Goal: Task Accomplishment & Management: Complete application form

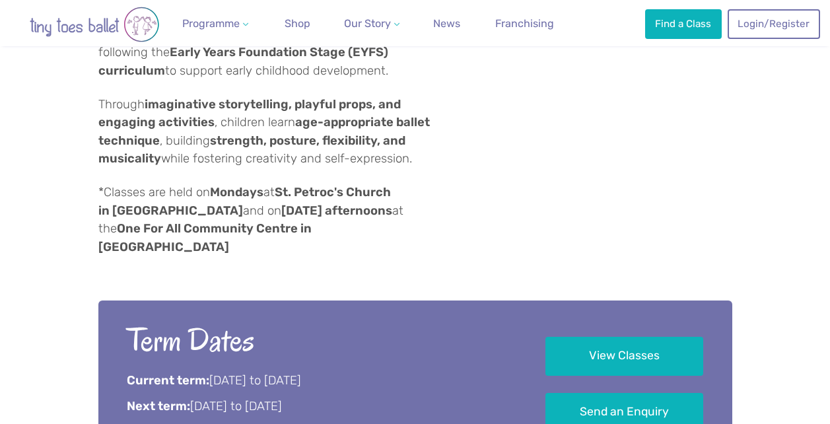
scroll to position [1150, 0]
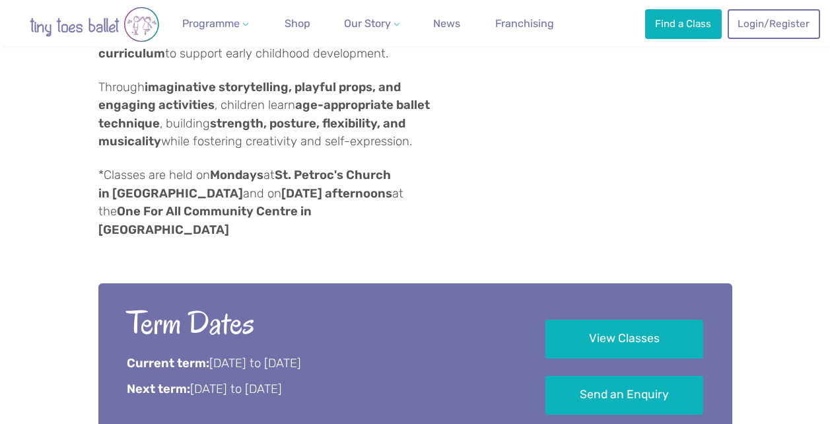
drag, startPoint x: 128, startPoint y: 243, endPoint x: 386, endPoint y: 246, distance: 257.6
click at [386, 381] on p "Next term: 3rd November to 7th December 2025" at bounding box center [318, 389] width 382 height 17
drag, startPoint x: 386, startPoint y: 246, endPoint x: 423, endPoint y: 245, distance: 37.6
click at [423, 381] on p "Next term: 3rd November to 7th December 2025" at bounding box center [318, 389] width 382 height 17
drag, startPoint x: 400, startPoint y: 245, endPoint x: 109, endPoint y: 174, distance: 299.0
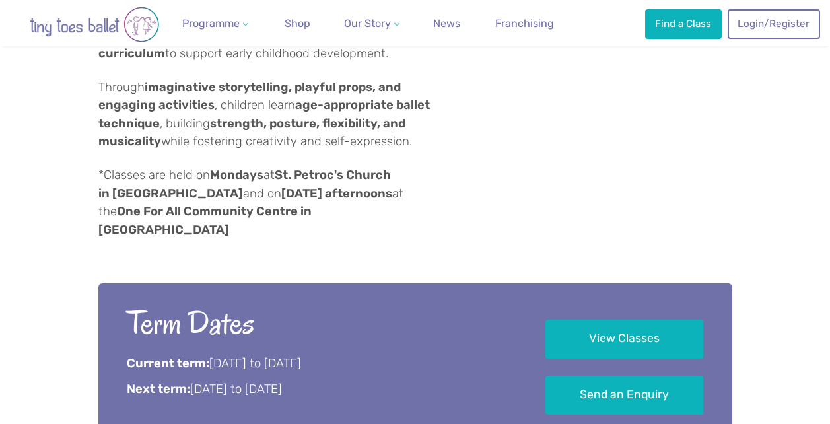
click at [109, 283] on div "Term Dates Current term: 8th September to 26th October 2025 Next term: 3rd Nove…" at bounding box center [415, 358] width 634 height 150
copy div "Term Dates Current term: 8th September to 26th October 2025 Next term: 3rd Nove…"
click at [458, 98] on div "Tiny Toes Ballet Cornwall & Devon offers award-winning ballet and dance classes…" at bounding box center [415, 14] width 634 height 559
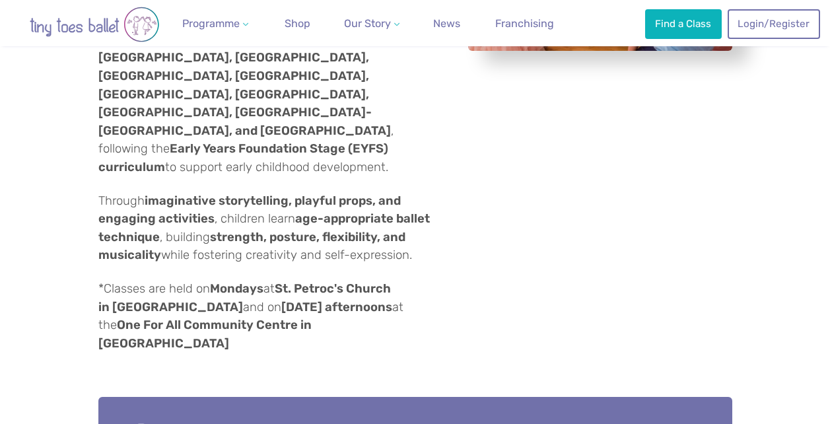
scroll to position [1022, 0]
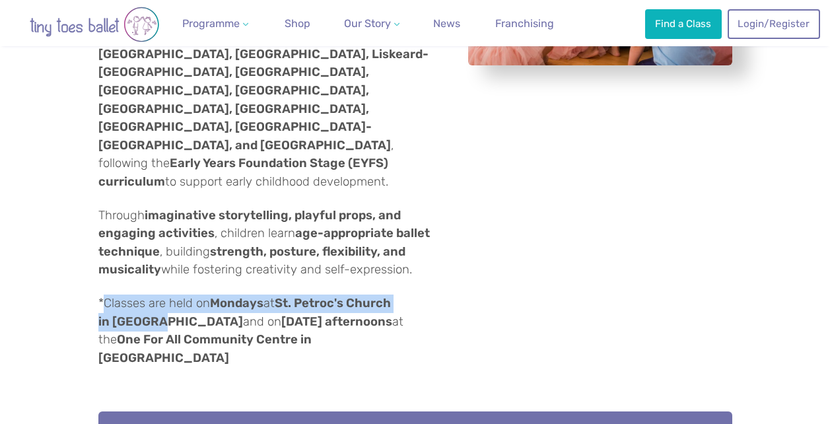
drag, startPoint x: 107, startPoint y: 172, endPoint x: 160, endPoint y: 190, distance: 56.4
click at [160, 295] on p "*Classes are held on Mondays at St. Petroc's Church in Bodmin and on Friday aft…" at bounding box center [266, 331] width 337 height 73
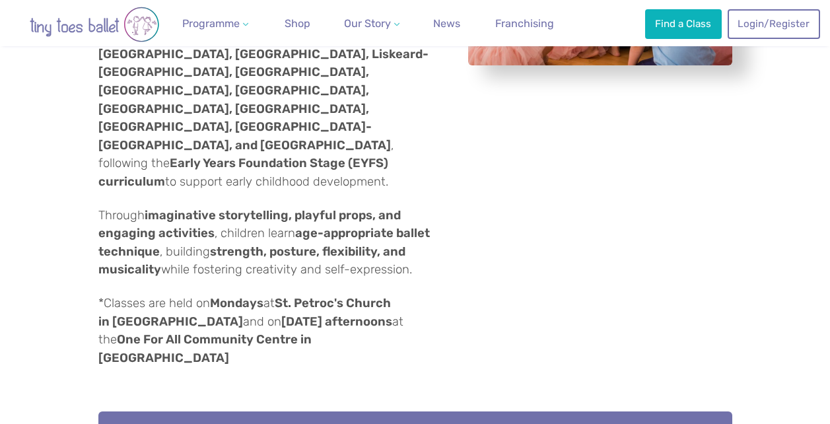
drag, startPoint x: 160, startPoint y: 190, endPoint x: 202, endPoint y: 189, distance: 41.6
click at [281, 314] on strong "Friday afternoons" at bounding box center [336, 321] width 111 height 15
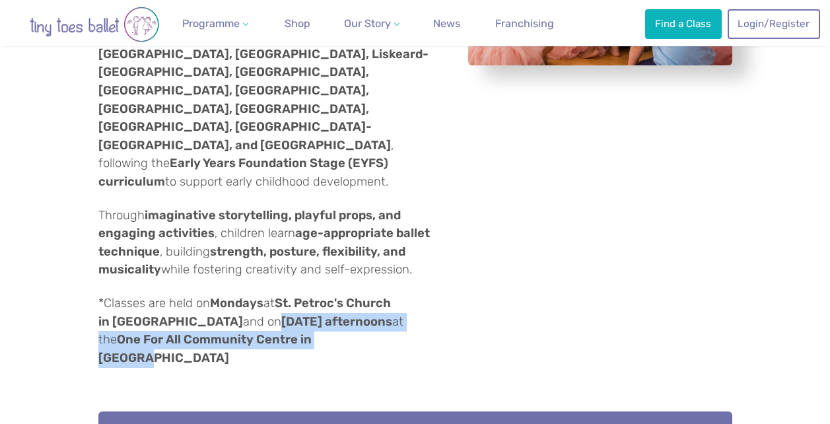
drag, startPoint x: 204, startPoint y: 189, endPoint x: 281, endPoint y: 208, distance: 79.6
click at [281, 295] on p "*Classes are held on Mondays at St. Petroc's Church in Bodmin and on Friday aft…" at bounding box center [266, 331] width 337 height 73
copy p "Friday afternoons at the One For All Community Centre in Lanivet"
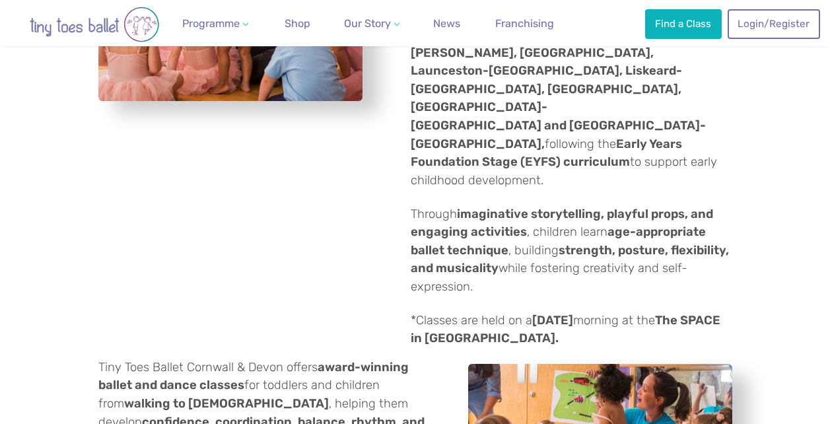
scroll to position [548, 0]
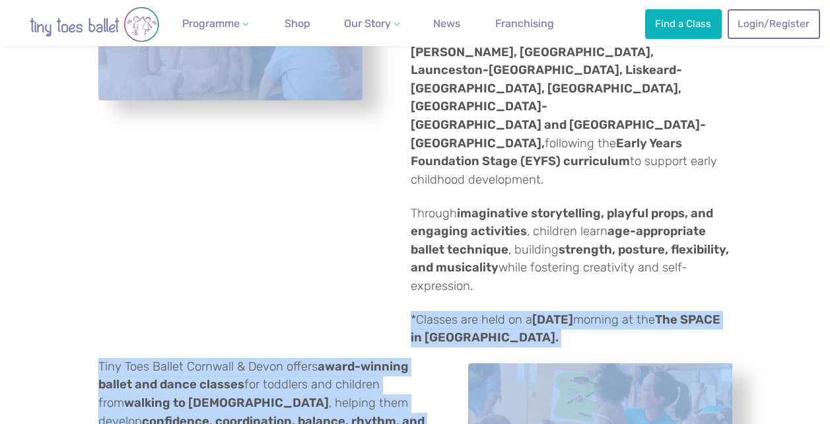
drag, startPoint x: 475, startPoint y: 283, endPoint x: 388, endPoint y: 258, distance: 91.3
drag, startPoint x: 388, startPoint y: 258, endPoint x: 378, endPoint y: 309, distance: 51.7
click at [378, 359] on strong "award-winning ballet and dance classes" at bounding box center [253, 375] width 310 height 33
click at [500, 311] on p "*Classes are held on a Friday morning at the The SPACE in Bodmin." at bounding box center [572, 329] width 322 height 36
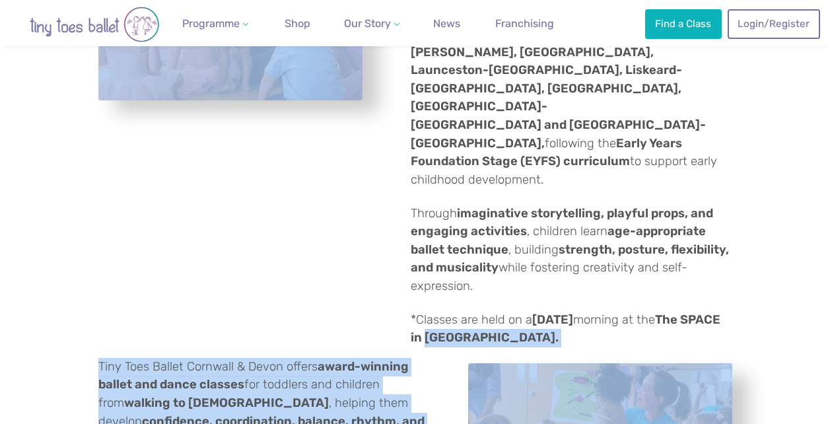
drag, startPoint x: 467, startPoint y: 283, endPoint x: 425, endPoint y: 275, distance: 42.4
click at [425, 312] on strong "The SPACE in Bodmin." at bounding box center [566, 328] width 310 height 33
click at [608, 311] on p "*Classes are held on a Friday morning at the The SPACE in Bodmin." at bounding box center [572, 329] width 322 height 36
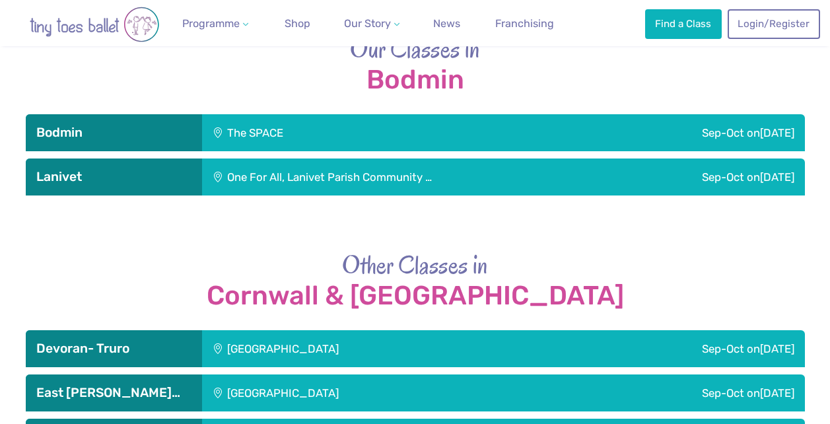
scroll to position [2476, 0]
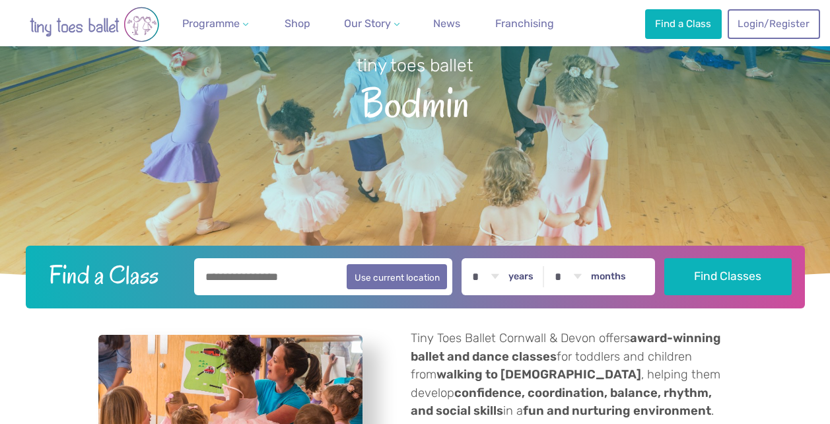
scroll to position [140, 0]
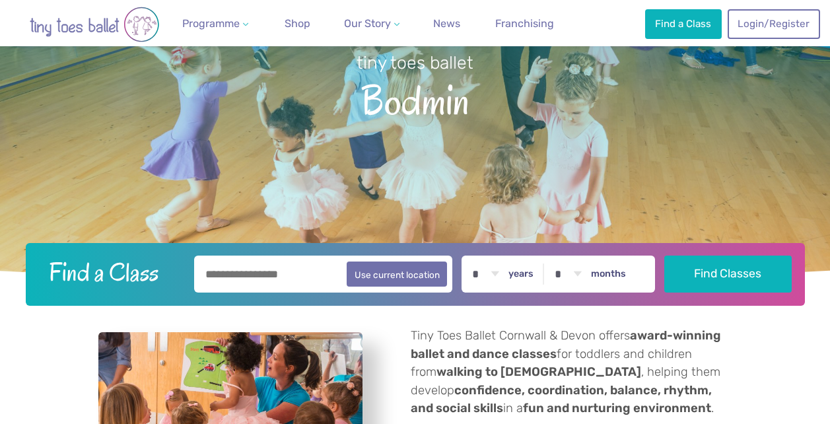
click at [273, 278] on input "text" at bounding box center [323, 274] width 259 height 37
click at [384, 276] on button "Use current location" at bounding box center [397, 273] width 101 height 25
type input "**********"
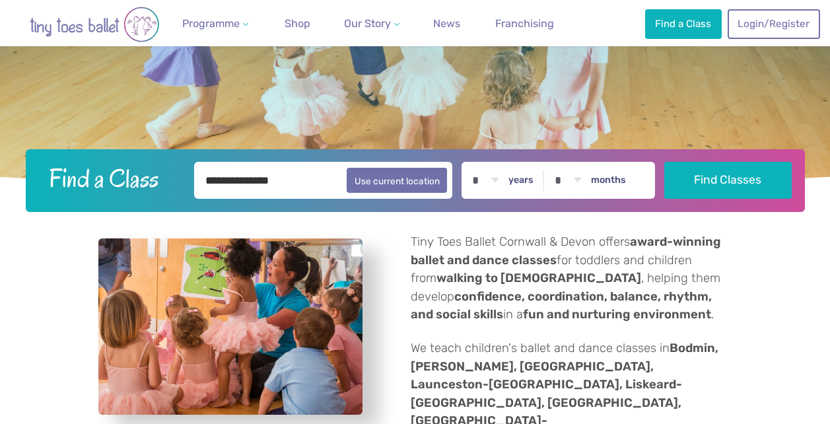
scroll to position [205, 0]
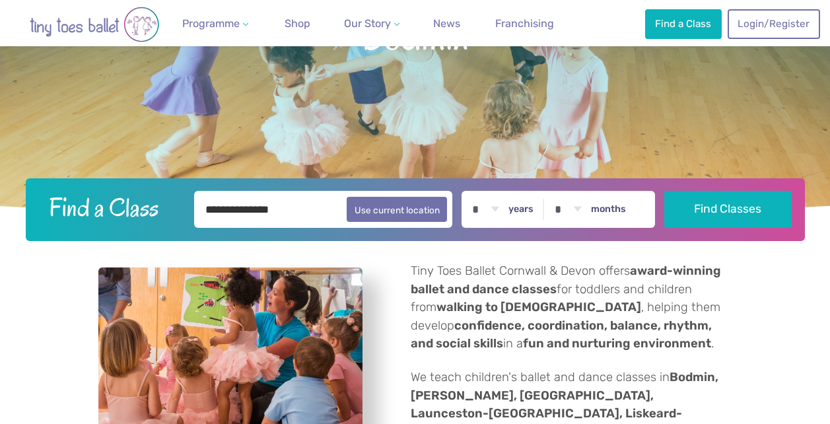
click at [736, 189] on div "**********" at bounding box center [415, 209] width 779 height 63
click at [724, 230] on div "**********" at bounding box center [415, 209] width 779 height 63
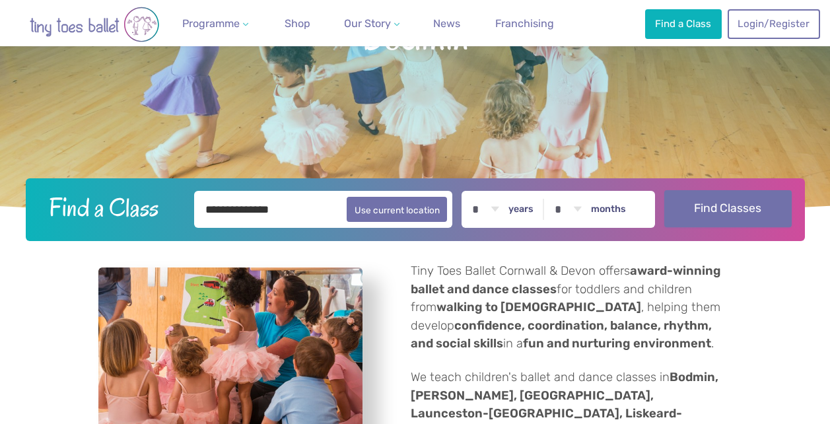
click at [716, 213] on button "Find Classes" at bounding box center [727, 208] width 127 height 37
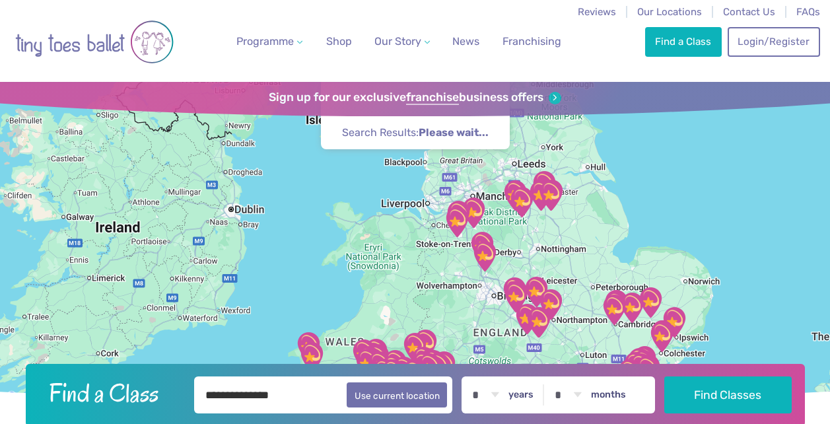
click at [248, 400] on input "**********" at bounding box center [323, 394] width 259 height 37
click at [326, 384] on input "**********" at bounding box center [323, 394] width 259 height 37
drag, startPoint x: 312, startPoint y: 405, endPoint x: 145, endPoint y: 388, distance: 168.0
click at [145, 388] on form "**********" at bounding box center [415, 394] width 762 height 37
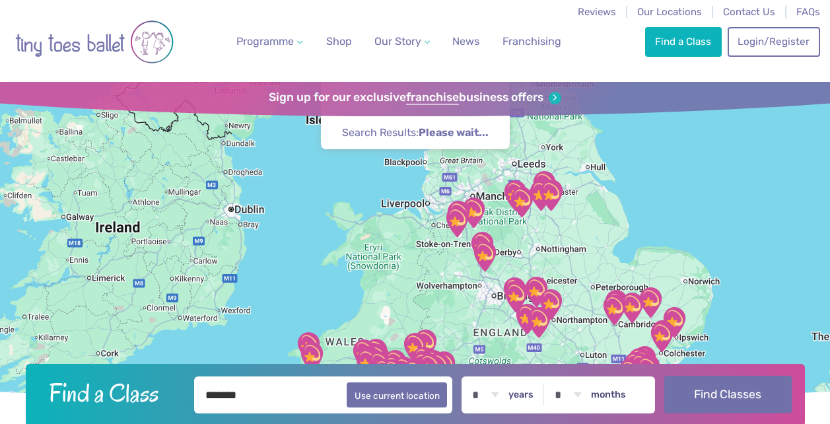
type input "*******"
click at [695, 393] on button "Find Classes" at bounding box center [727, 394] width 127 height 37
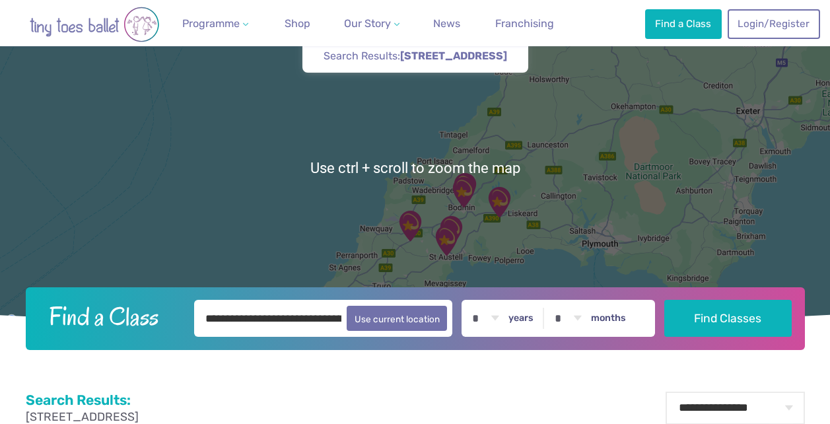
scroll to position [77, 0]
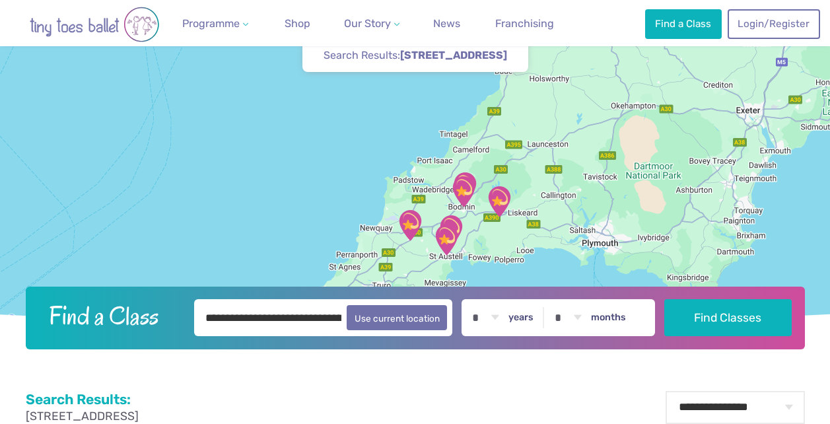
click at [488, 325] on select "* * * * * * * * * * ** ** **" at bounding box center [485, 317] width 41 height 37
select select "*"
click at [473, 299] on select "* * * * * * * * * * ** ** **" at bounding box center [485, 317] width 41 height 37
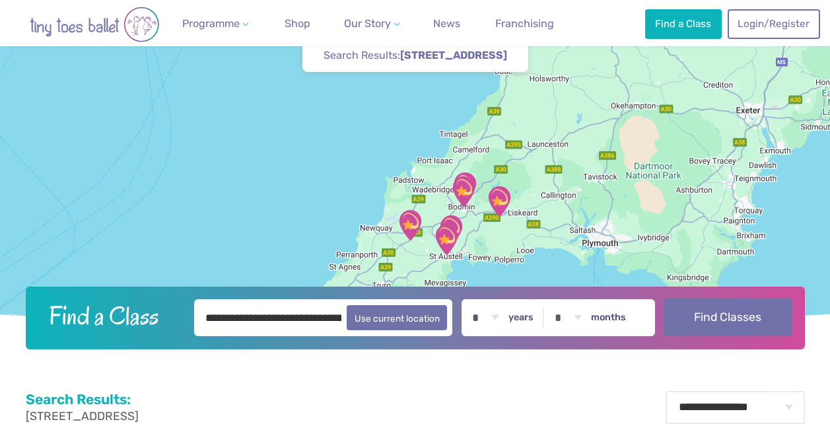
click at [720, 323] on button "Find Classes" at bounding box center [727, 316] width 127 height 37
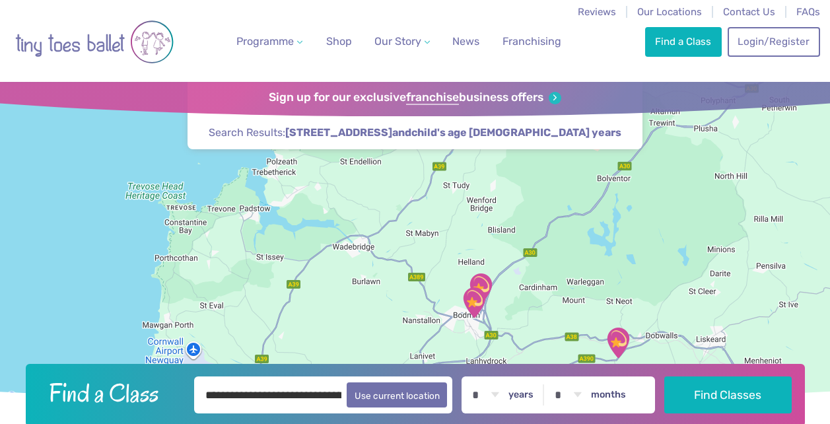
click at [475, 306] on img "The SPACE" at bounding box center [474, 303] width 44 height 44
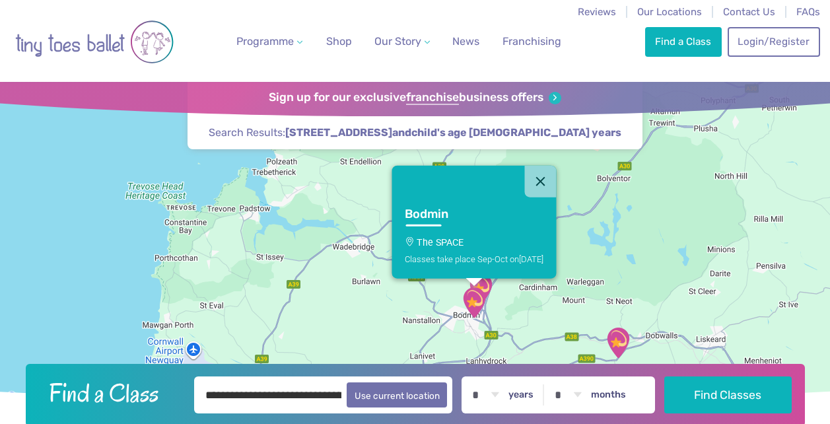
click at [466, 254] on div "Classes take place Sep-Oct on Friday" at bounding box center [474, 259] width 139 height 10
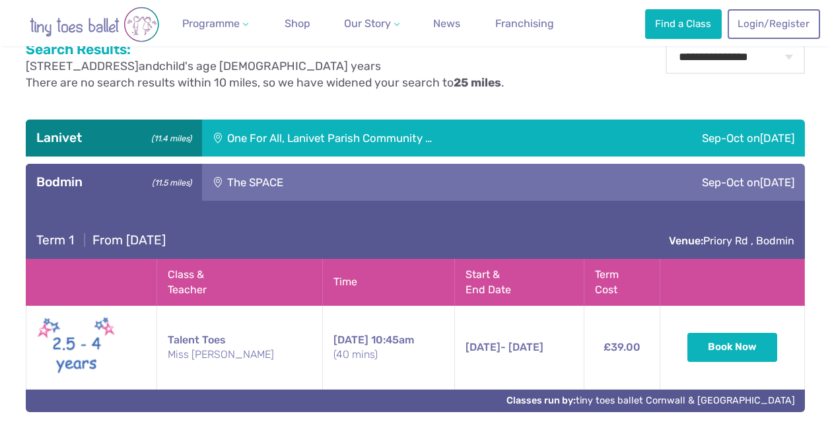
scroll to position [538, 0]
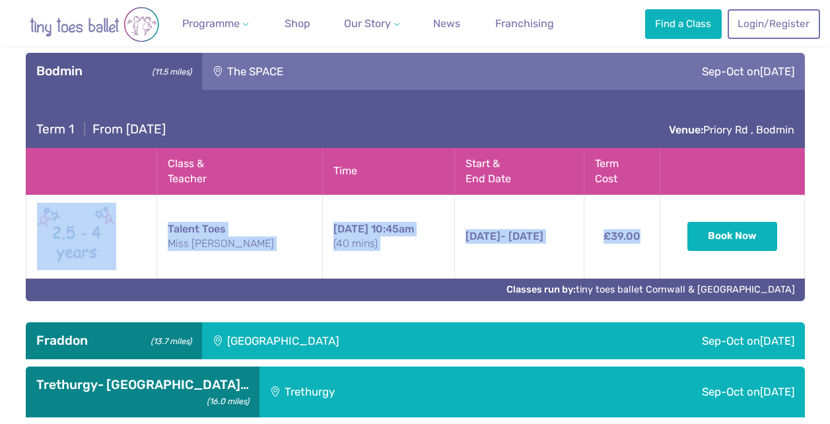
drag, startPoint x: 644, startPoint y: 240, endPoint x: 55, endPoint y: 231, distance: 589.1
click at [55, 231] on tr "Talent Toes Miss Emma Friday 10:45am (40 mins) 12th Sep - 17th Oct Friday 12th …" at bounding box center [415, 236] width 779 height 84
copy tr "Talent Toes Miss Emma Friday 10:45am (40 mins) 12th Sep - 17th Oct Friday 12th …"
click at [335, 265] on td "Friday 10:45am (40 mins)" at bounding box center [388, 236] width 133 height 84
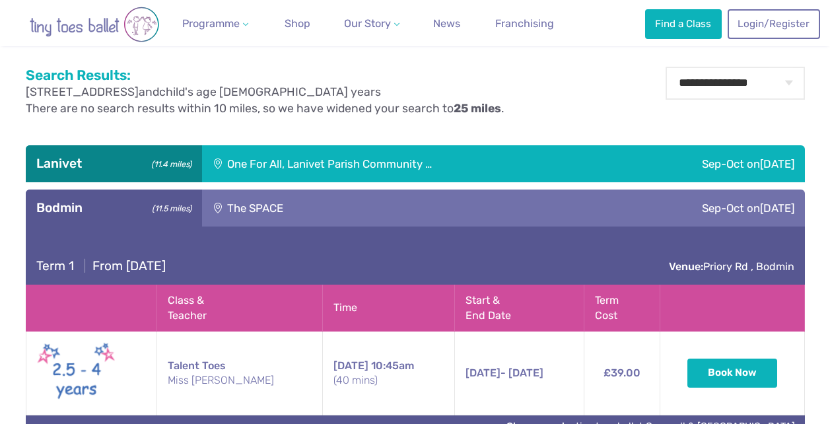
scroll to position [396, 0]
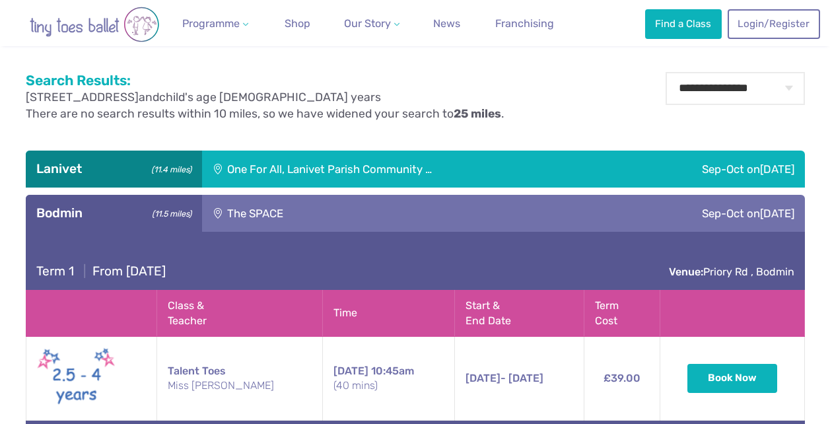
click at [429, 172] on div "One For All, Lanivet Parish Community …" at bounding box center [406, 169] width 409 height 37
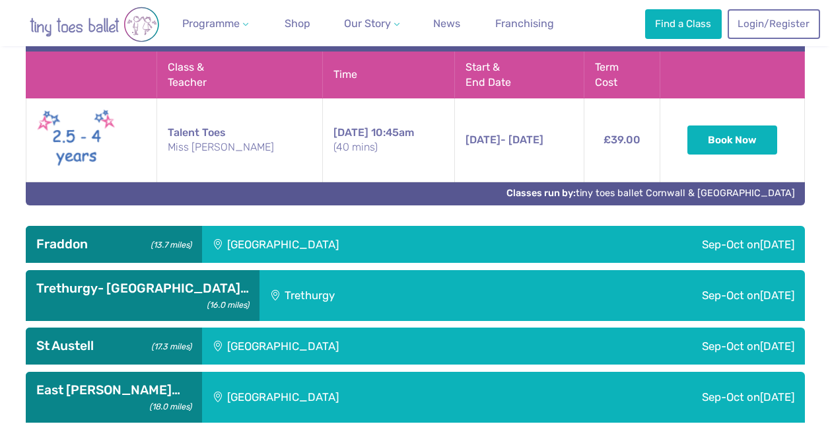
scroll to position [860, 0]
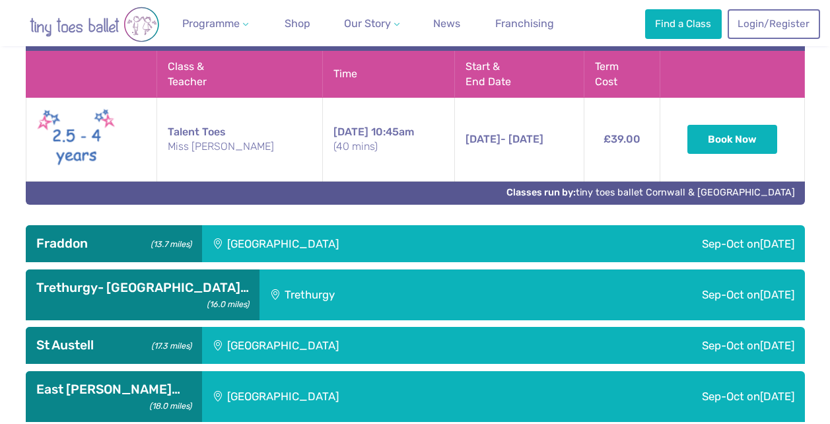
click at [403, 241] on div "[GEOGRAPHIC_DATA]" at bounding box center [372, 243] width 341 height 37
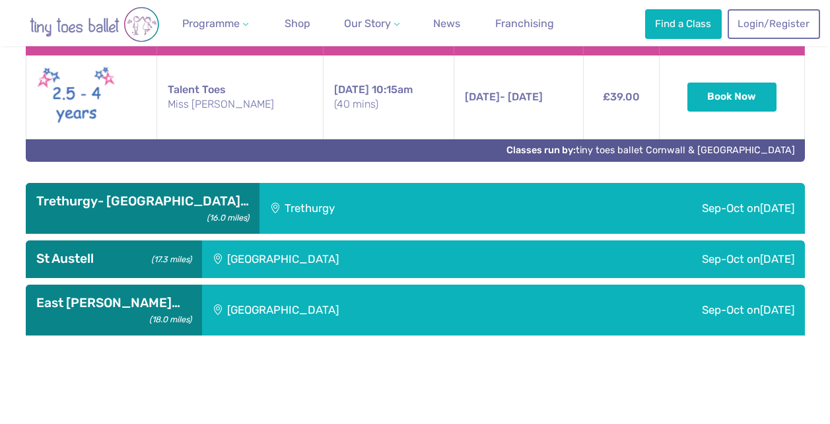
scroll to position [1199, 0]
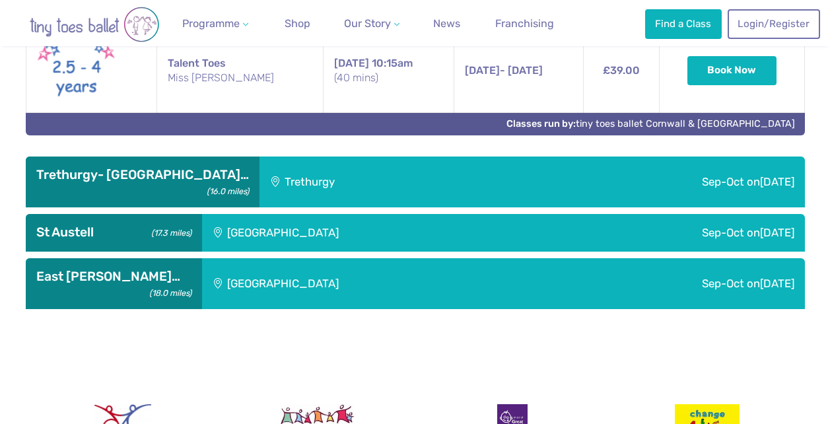
click at [403, 241] on div "[GEOGRAPHIC_DATA]" at bounding box center [372, 232] width 341 height 37
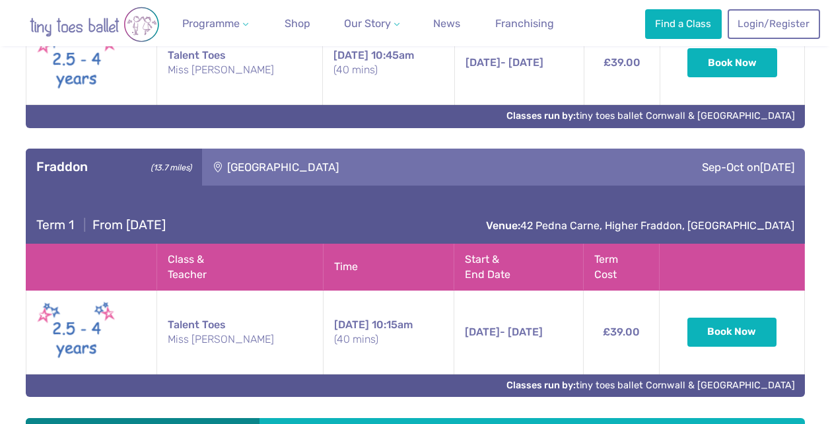
scroll to position [917, 0]
